Goal: Check status: Check status

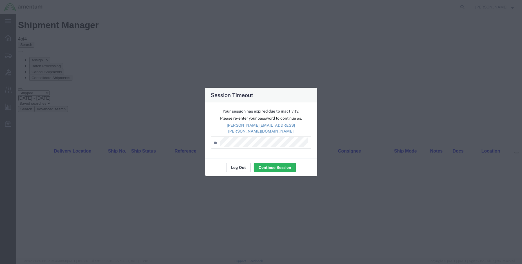
click at [243, 166] on button "Log Out" at bounding box center [238, 167] width 25 height 9
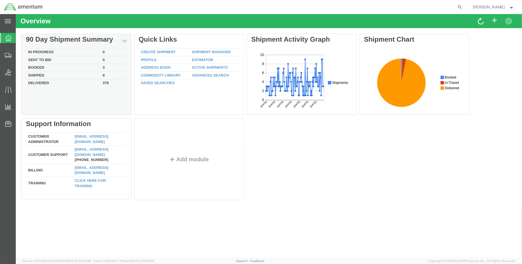
click at [37, 74] on td "Shipped" at bounding box center [63, 76] width 74 height 8
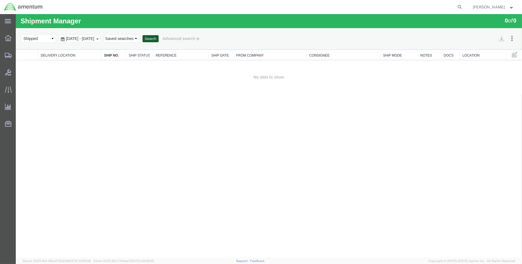
click at [159, 39] on button "Search" at bounding box center [151, 38] width 16 height 7
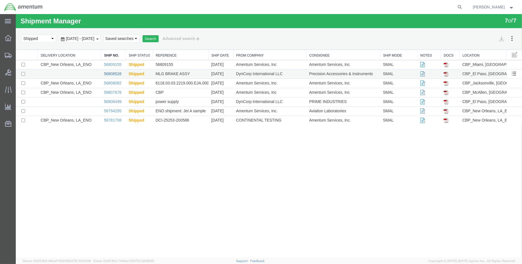
click at [115, 74] on link "56808526" at bounding box center [112, 74] width 17 height 5
click at [112, 90] on link "56807676" at bounding box center [112, 92] width 17 height 5
click at [112, 119] on link "56781708" at bounding box center [112, 120] width 17 height 5
click at [16, 14] on div at bounding box center [16, 14] width 0 height 0
click at [109, 64] on link "56809155" at bounding box center [112, 64] width 17 height 5
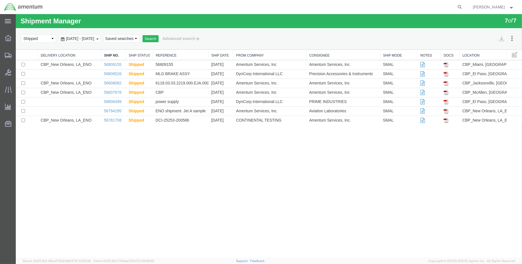
click at [8, 5] on img at bounding box center [23, 7] width 39 height 8
